Goal: Task Accomplishment & Management: Use online tool/utility

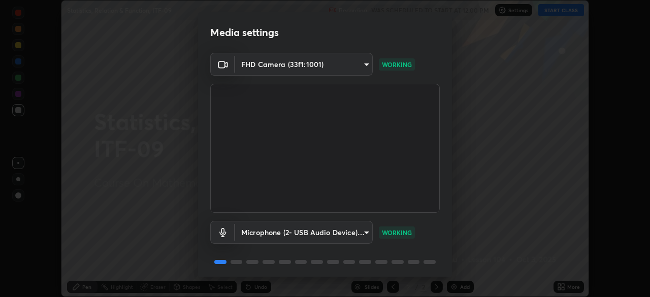
scroll to position [36, 0]
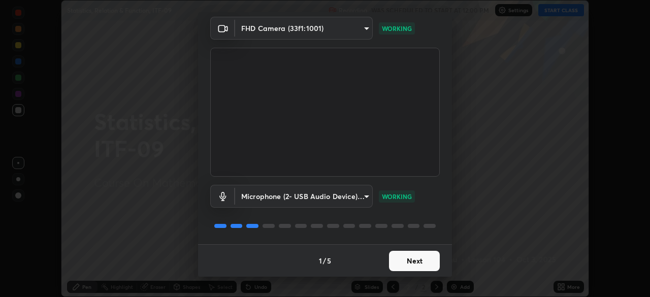
click at [425, 258] on button "Next" at bounding box center [414, 261] width 51 height 20
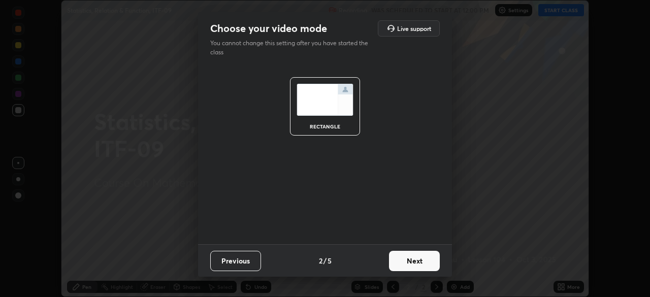
scroll to position [0, 0]
click at [427, 257] on button "Next" at bounding box center [414, 261] width 51 height 20
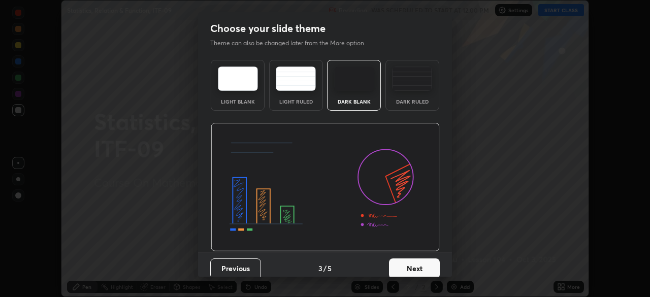
click at [425, 260] on button "Next" at bounding box center [414, 269] width 51 height 20
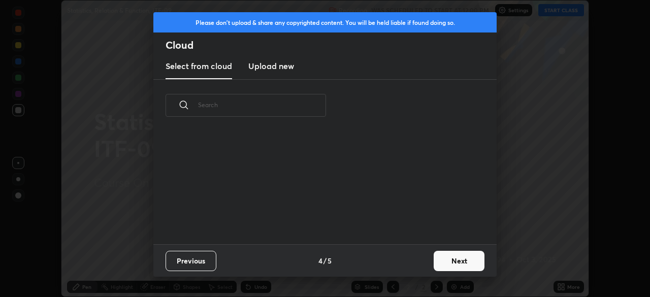
click at [416, 263] on div "Previous 4 / 5 Next" at bounding box center [324, 260] width 343 height 33
click at [475, 259] on button "Next" at bounding box center [459, 261] width 51 height 20
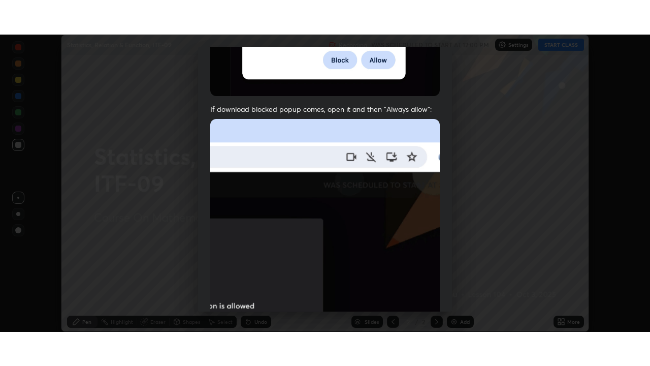
scroll to position [243, 0]
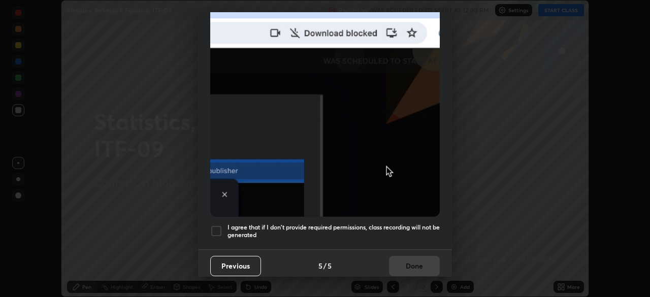
click at [418, 224] on h5 "I agree that if I don't provide required permissions, class recording will not …" at bounding box center [334, 232] width 212 height 16
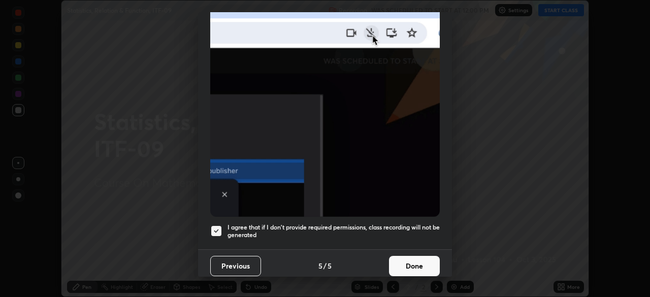
click at [424, 261] on button "Done" at bounding box center [414, 266] width 51 height 20
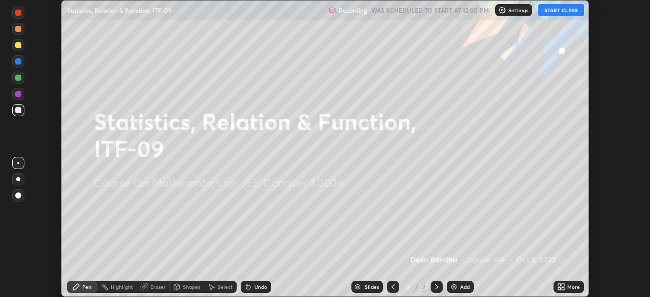
click at [561, 287] on icon at bounding box center [561, 287] width 8 height 8
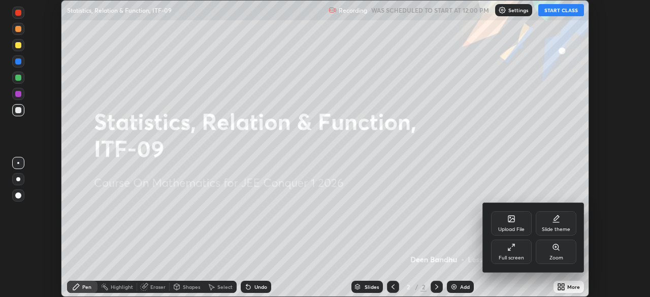
click at [507, 248] on div "Full screen" at bounding box center [511, 252] width 41 height 24
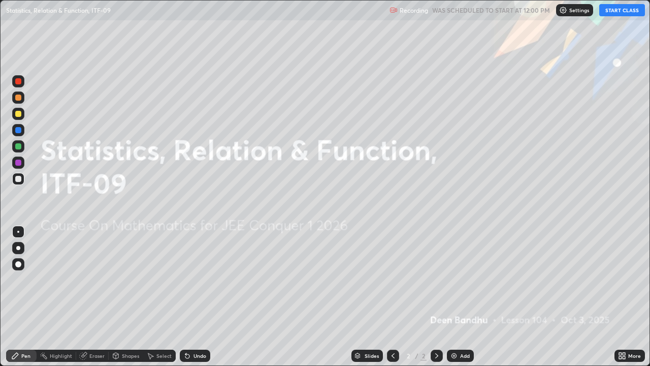
scroll to position [366, 650]
click at [614, 13] on button "START CLASS" at bounding box center [623, 10] width 46 height 12
click at [461, 297] on div "Add" at bounding box center [465, 355] width 10 height 5
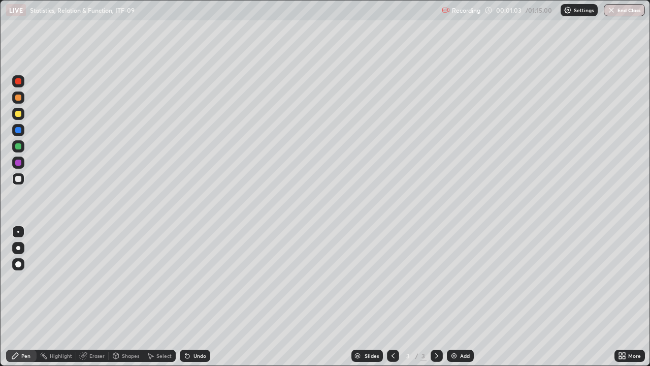
click at [19, 96] on div at bounding box center [18, 98] width 6 height 6
click at [18, 131] on div at bounding box center [18, 130] width 6 height 6
click at [98, 297] on div "Eraser" at bounding box center [96, 355] width 15 height 5
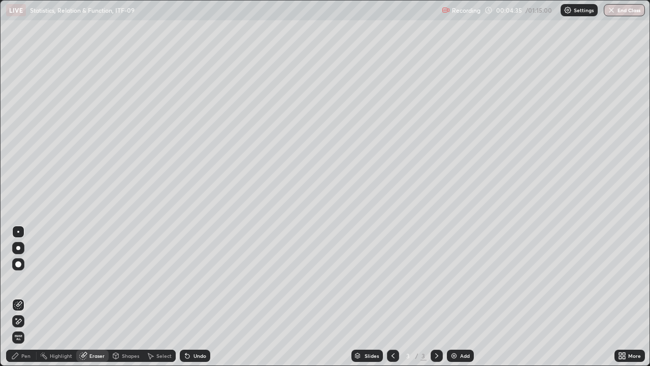
click at [25, 297] on div "Pen" at bounding box center [25, 355] width 9 height 5
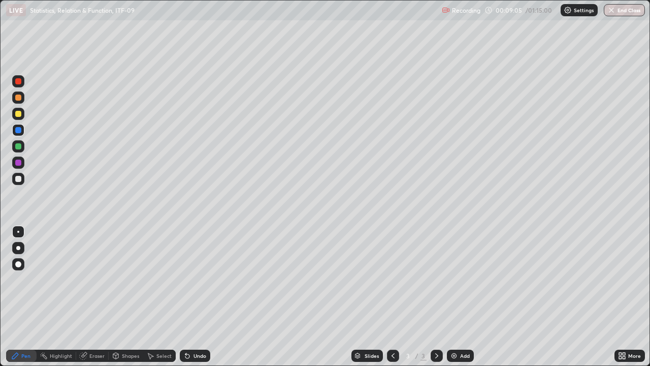
click at [467, 297] on div "Add" at bounding box center [460, 356] width 27 height 12
click at [18, 113] on div at bounding box center [18, 114] width 6 height 6
click at [18, 162] on div at bounding box center [18, 163] width 6 height 6
click at [462, 297] on div "Add" at bounding box center [465, 355] width 10 height 5
click at [19, 130] on div at bounding box center [18, 130] width 6 height 6
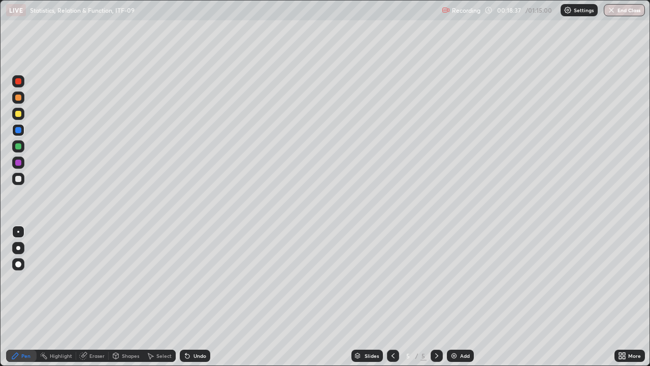
click at [19, 96] on div at bounding box center [18, 98] width 6 height 6
click at [462, 297] on div "Add" at bounding box center [465, 355] width 10 height 5
click at [391, 297] on icon at bounding box center [393, 356] width 8 height 8
click at [436, 297] on icon at bounding box center [437, 356] width 8 height 8
click at [18, 162] on div at bounding box center [18, 163] width 6 height 6
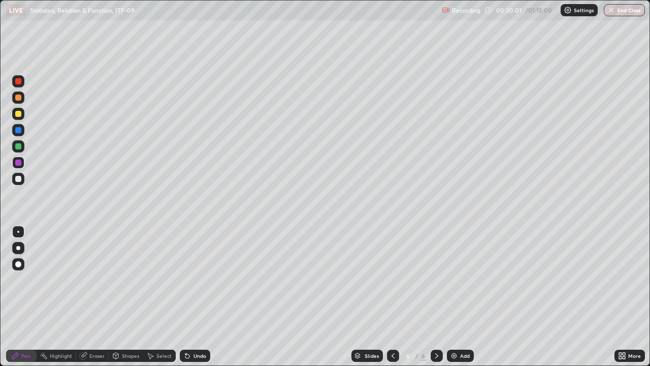
click at [93, 297] on div "Eraser" at bounding box center [96, 355] width 15 height 5
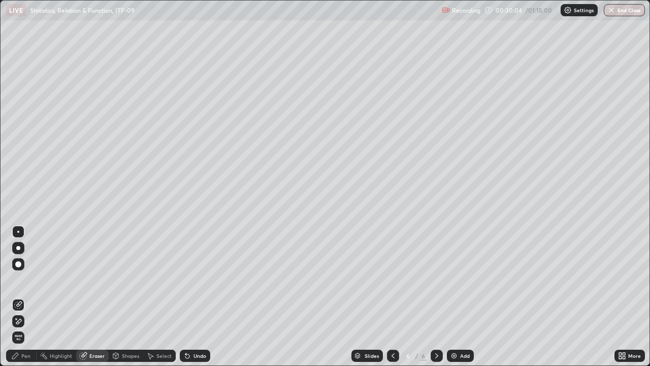
click at [23, 297] on div "Pen" at bounding box center [25, 355] width 9 height 5
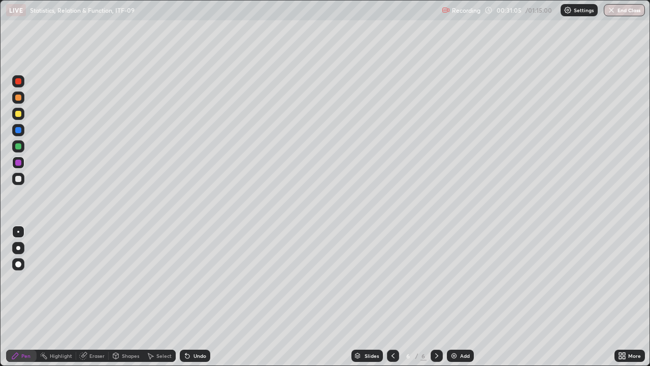
click at [392, 297] on icon at bounding box center [393, 356] width 8 height 8
click at [435, 297] on icon at bounding box center [436, 355] width 3 height 5
click at [434, 297] on icon at bounding box center [437, 356] width 8 height 8
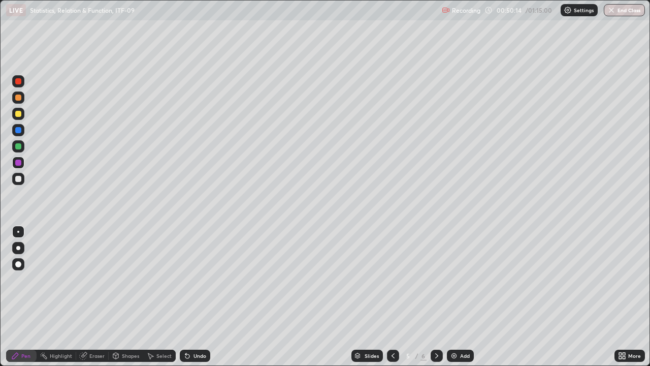
click at [435, 297] on icon at bounding box center [437, 356] width 8 height 8
click at [623, 10] on button "End Class" at bounding box center [624, 10] width 41 height 12
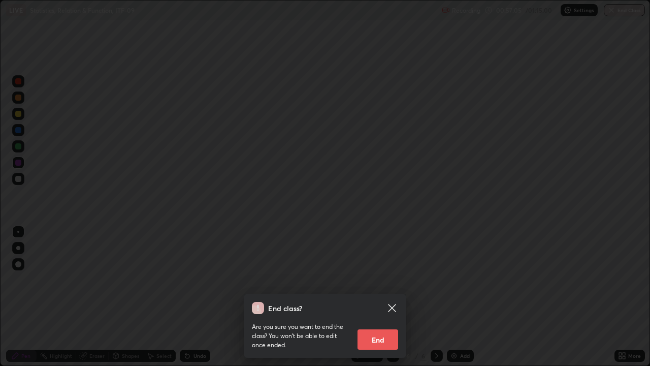
click at [388, 297] on button "End" at bounding box center [378, 339] width 41 height 20
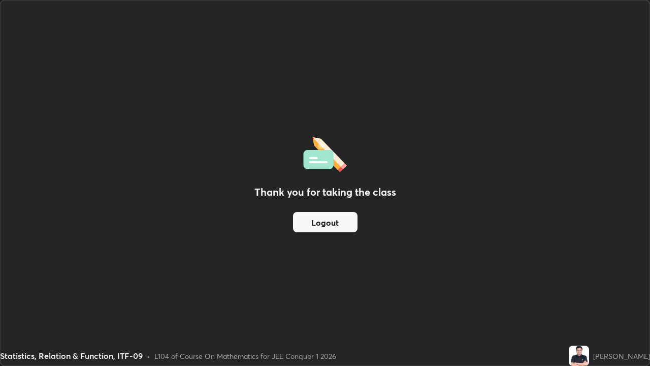
click at [348, 223] on button "Logout" at bounding box center [325, 222] width 65 height 20
